Goal: Information Seeking & Learning: Learn about a topic

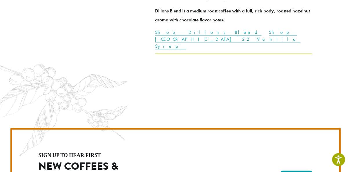
scroll to position [1636, 0]
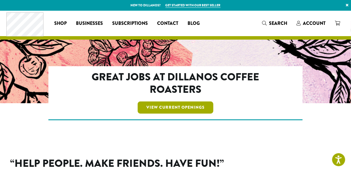
click at [179, 108] on link "View Current Openings" at bounding box center [176, 108] width 76 height 12
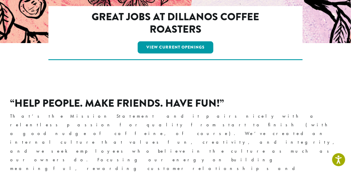
scroll to position [121, 0]
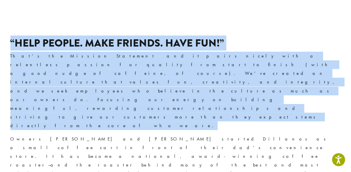
drag, startPoint x: 214, startPoint y: 74, endPoint x: 7, endPoint y: 44, distance: 209.2
click at [7, 44] on div "“Help People. Make Friends. Have Fun!” That’s the Mission Statement and it pair…" at bounding box center [176, 164] width 348 height 282
copy div "“Help People. Make Friends. Have Fun!” That’s the Mission Statement and it pair…"
